Goal: Information Seeking & Learning: Find specific fact

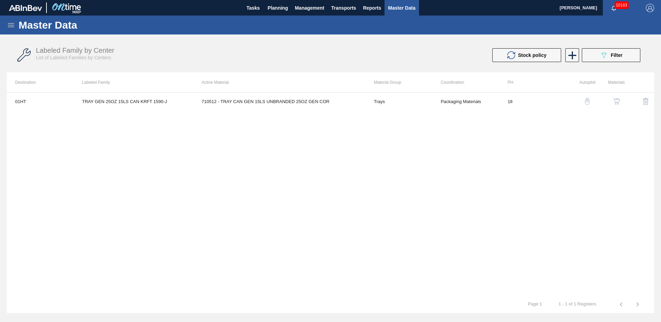
click at [13, 24] on icon at bounding box center [11, 25] width 8 height 8
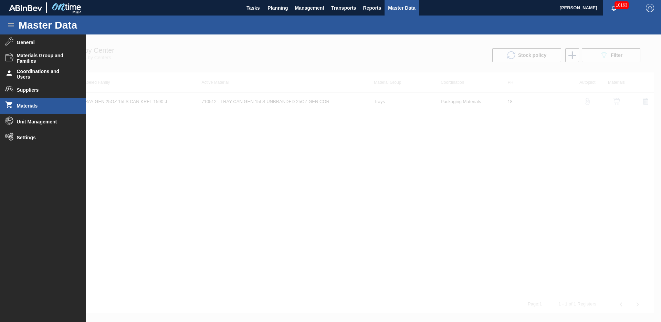
click at [39, 107] on span "Materials" at bounding box center [45, 106] width 57 height 6
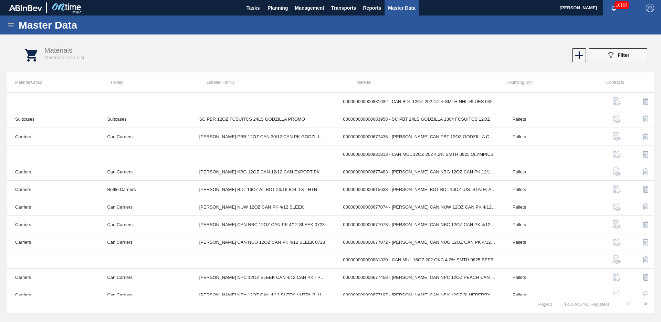
click at [13, 22] on icon at bounding box center [11, 25] width 8 height 8
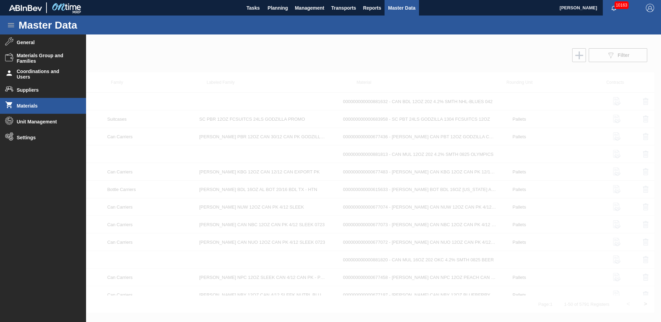
click at [37, 105] on span "Materials" at bounding box center [45, 106] width 57 height 6
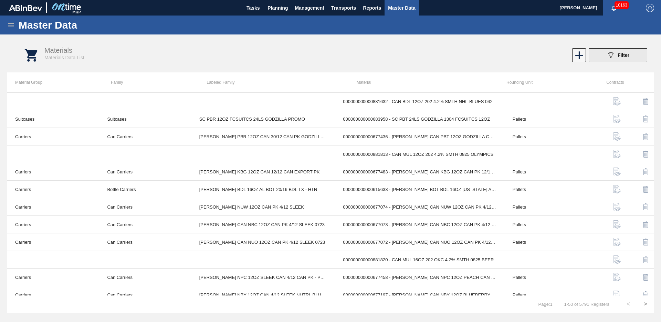
click at [630, 53] on button "089F7B8B-B2A5-4AFE-B5C0-19BA573D28AC Filter" at bounding box center [618, 55] width 59 height 14
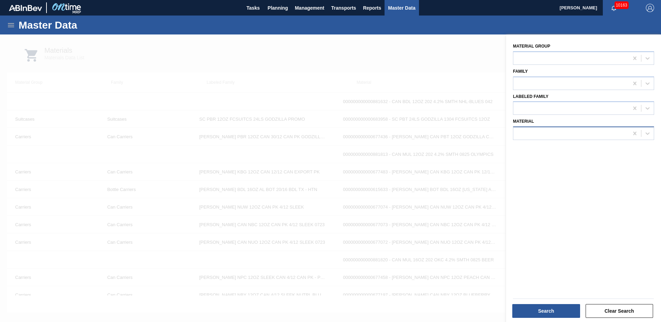
click at [620, 128] on div at bounding box center [570, 133] width 115 height 10
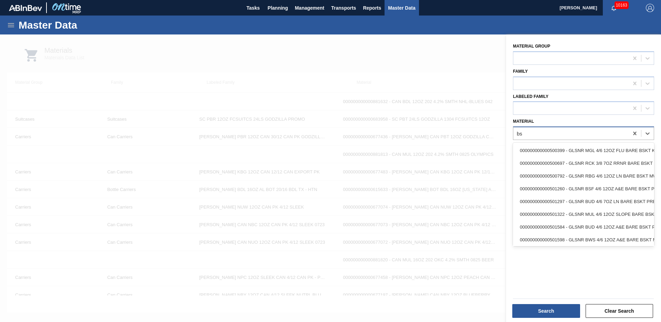
type input "b"
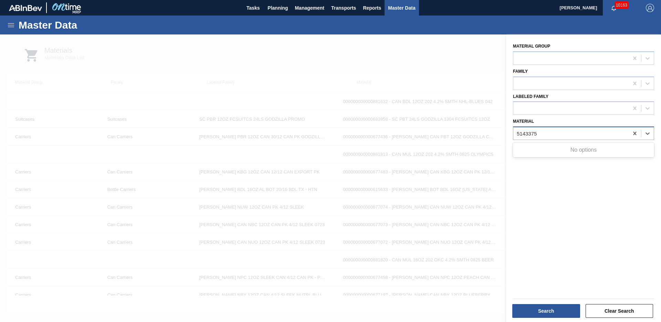
type input "51433756"
click at [544, 134] on div at bounding box center [570, 133] width 115 height 10
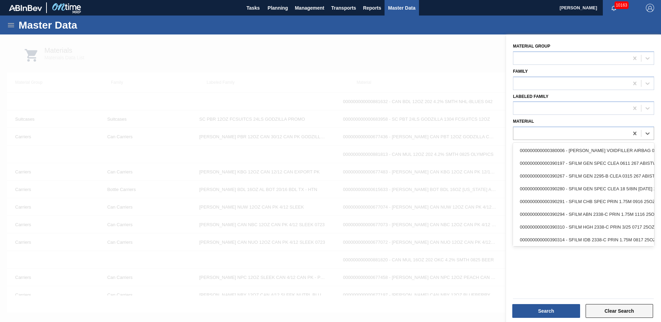
click at [624, 311] on button "Clear Search" at bounding box center [620, 311] width 68 height 14
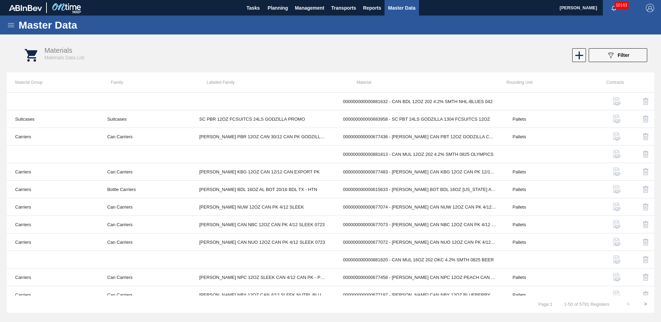
click at [565, 56] on div "089F7B8B-B2A5-4AFE-B5C0-19BA573D28AC Filter" at bounding box center [498, 55] width 306 height 14
click at [575, 55] on icon at bounding box center [579, 55] width 8 height 8
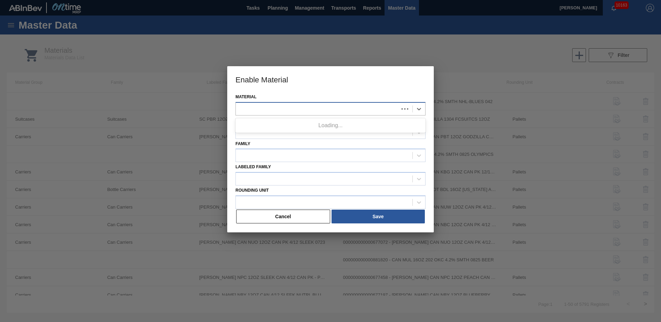
click at [260, 111] on div at bounding box center [317, 109] width 163 height 10
click at [251, 109] on input "51433756" at bounding box center [251, 109] width 24 height 6
type input "51433756"
